Goal: Task Accomplishment & Management: Manage account settings

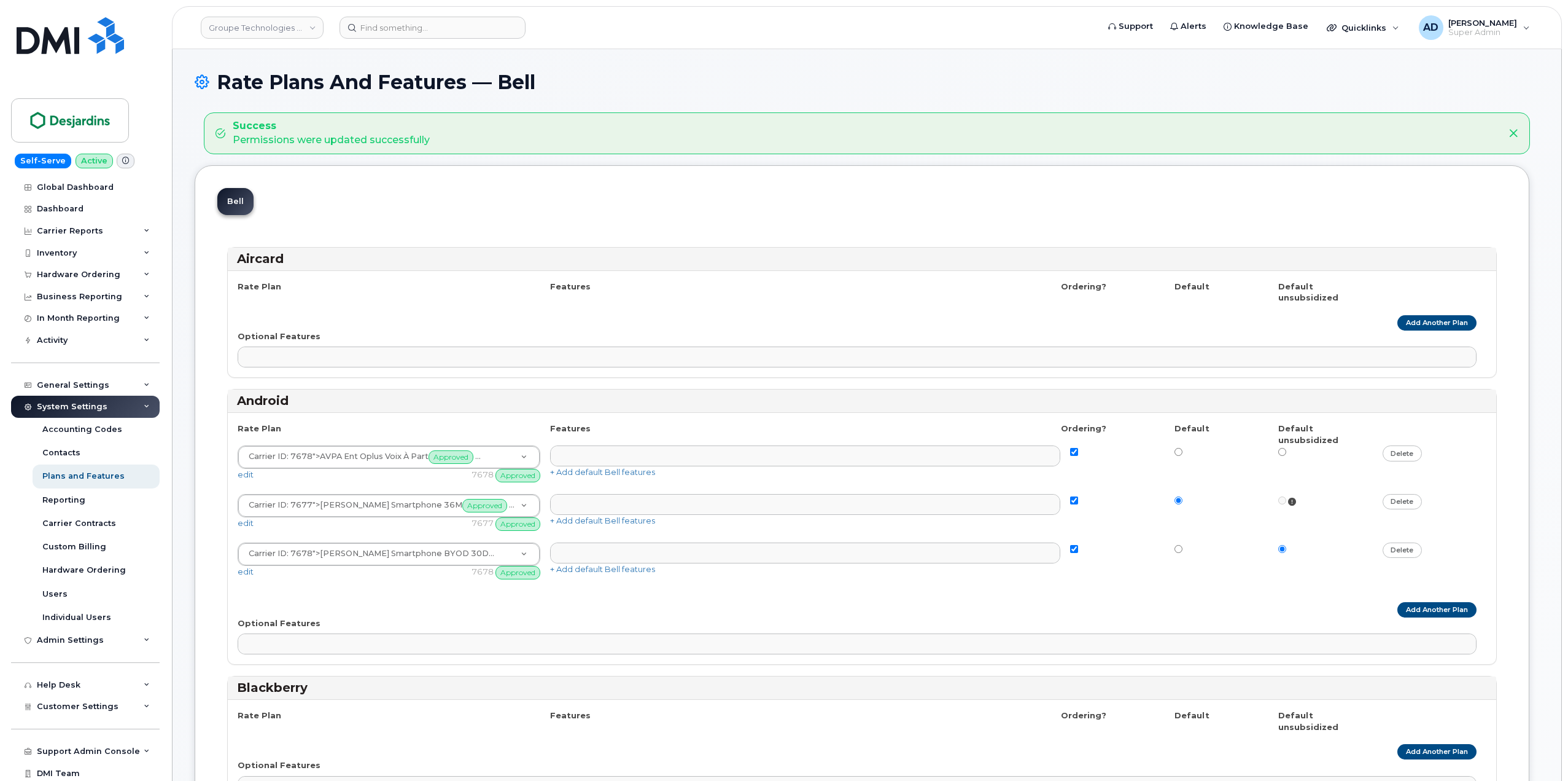
select select
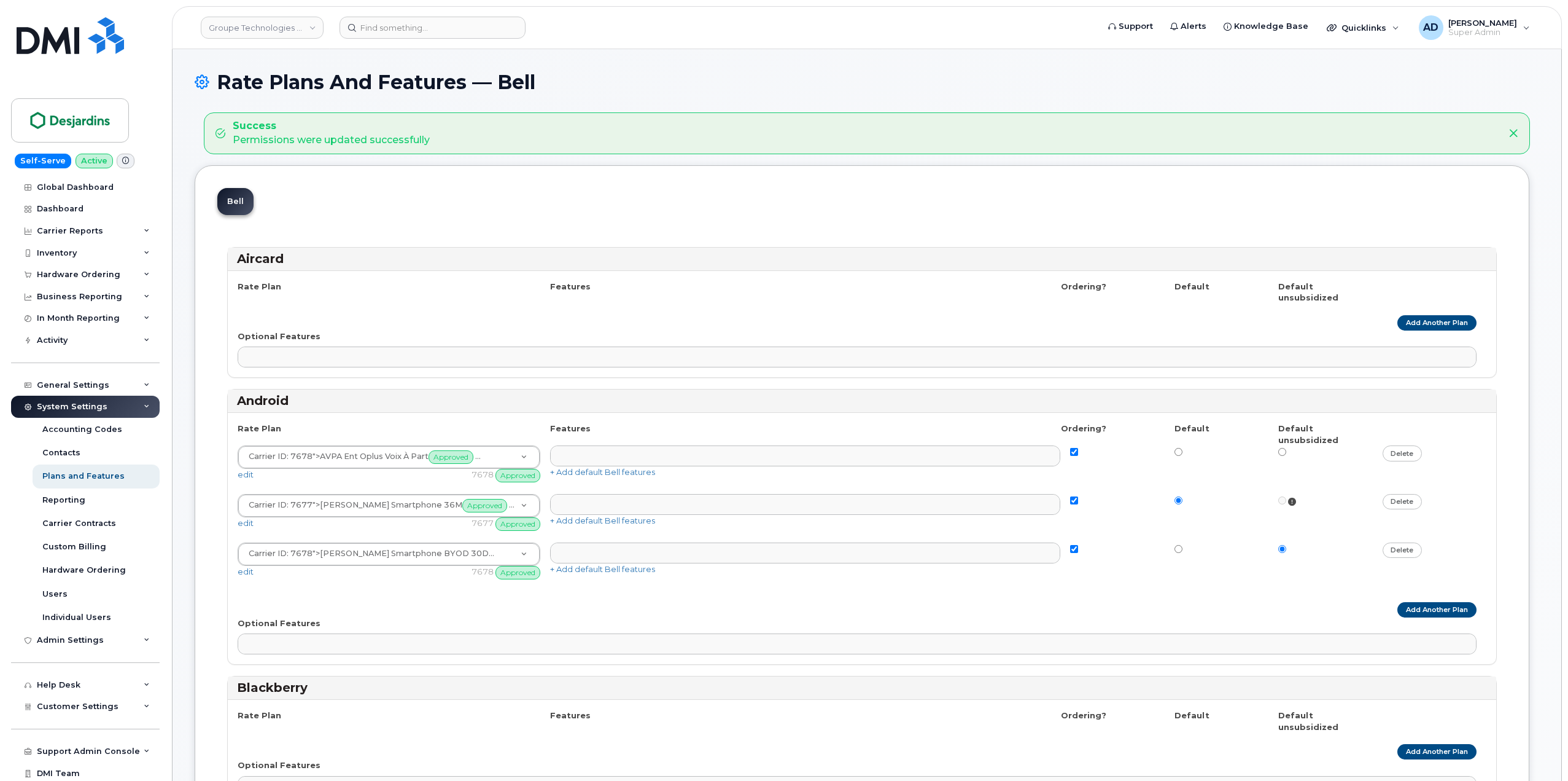
select select
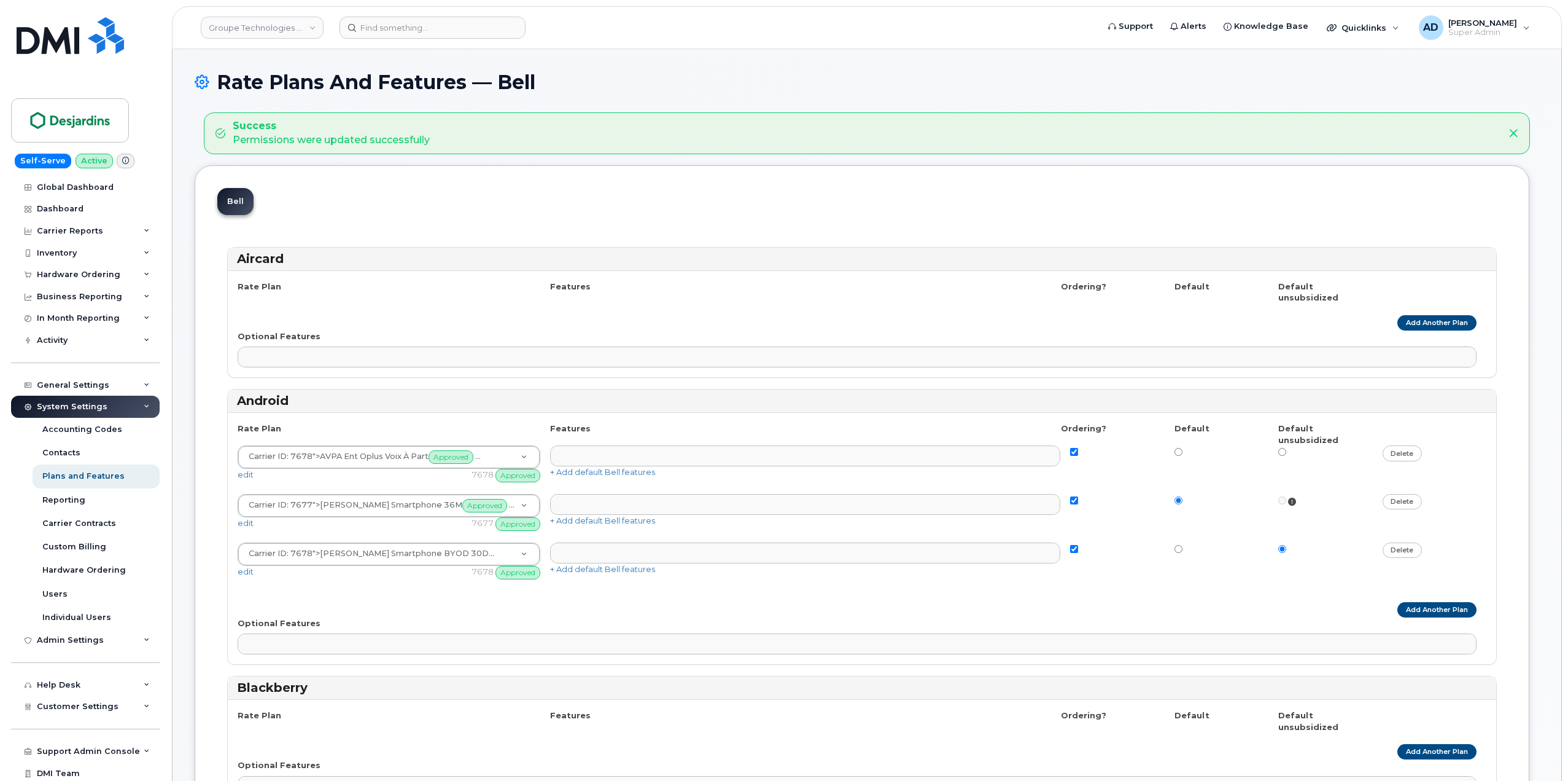
select select
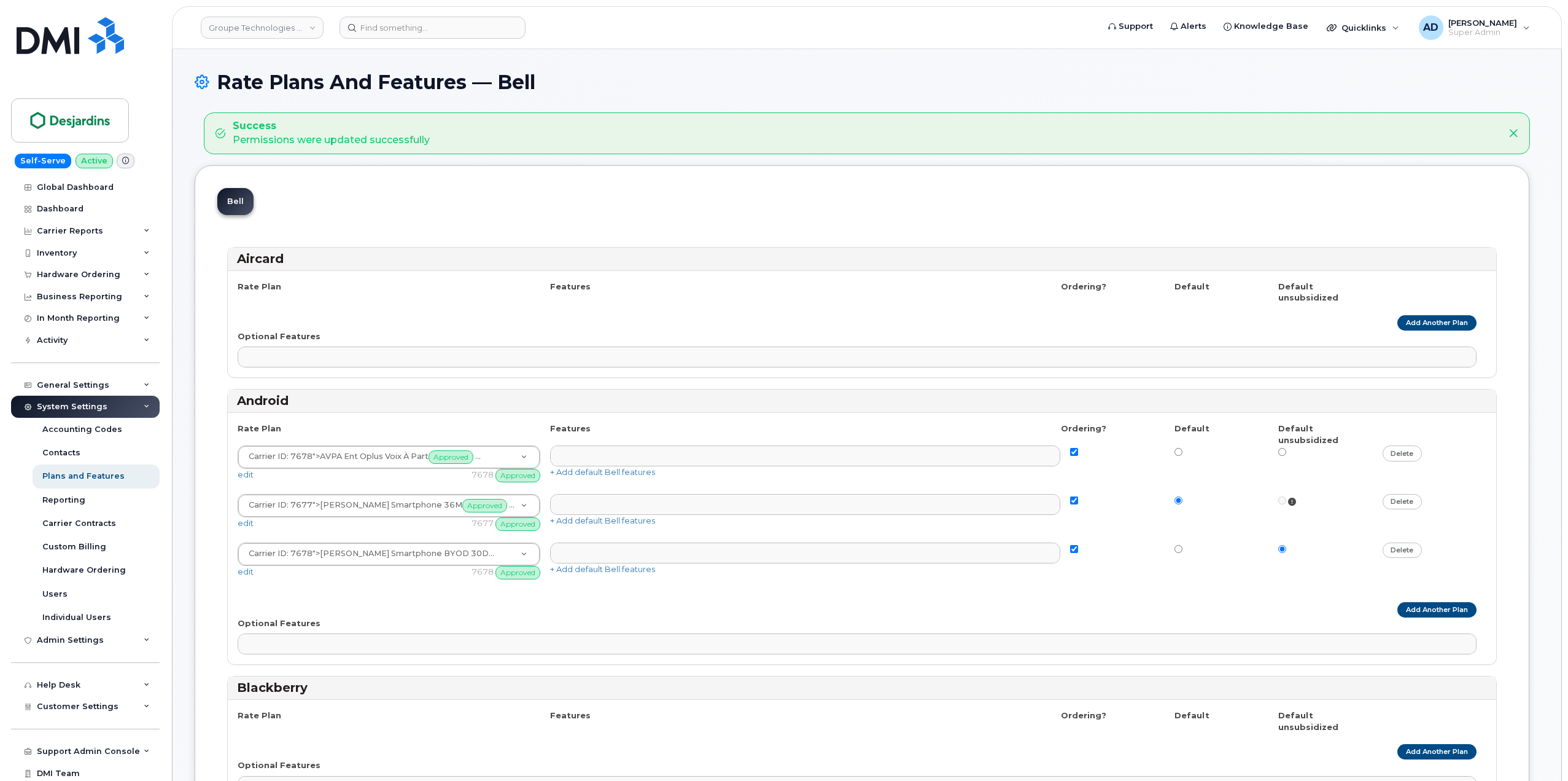
select select
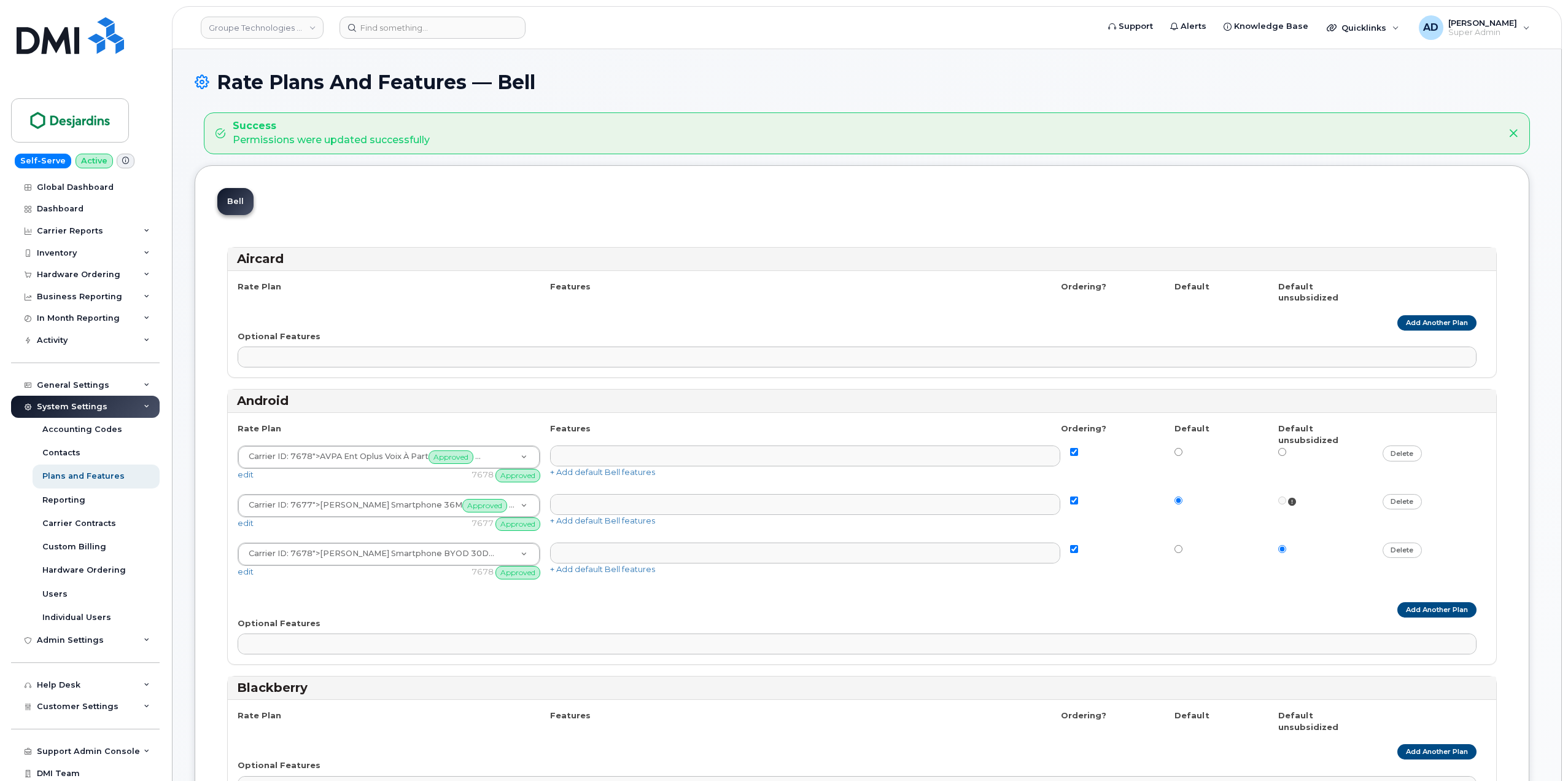
select select
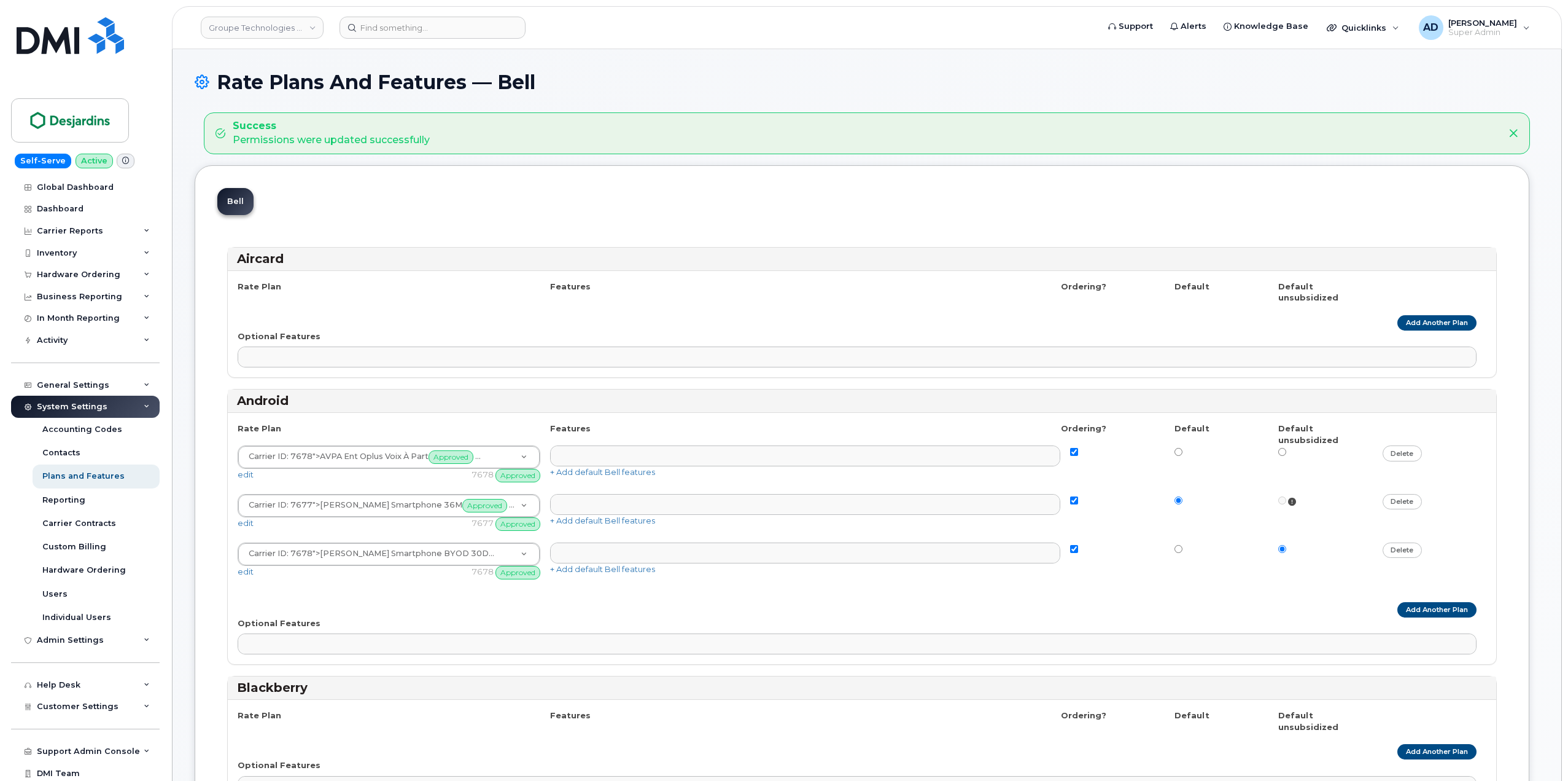
scroll to position [1167, 0]
